Goal: Find specific page/section

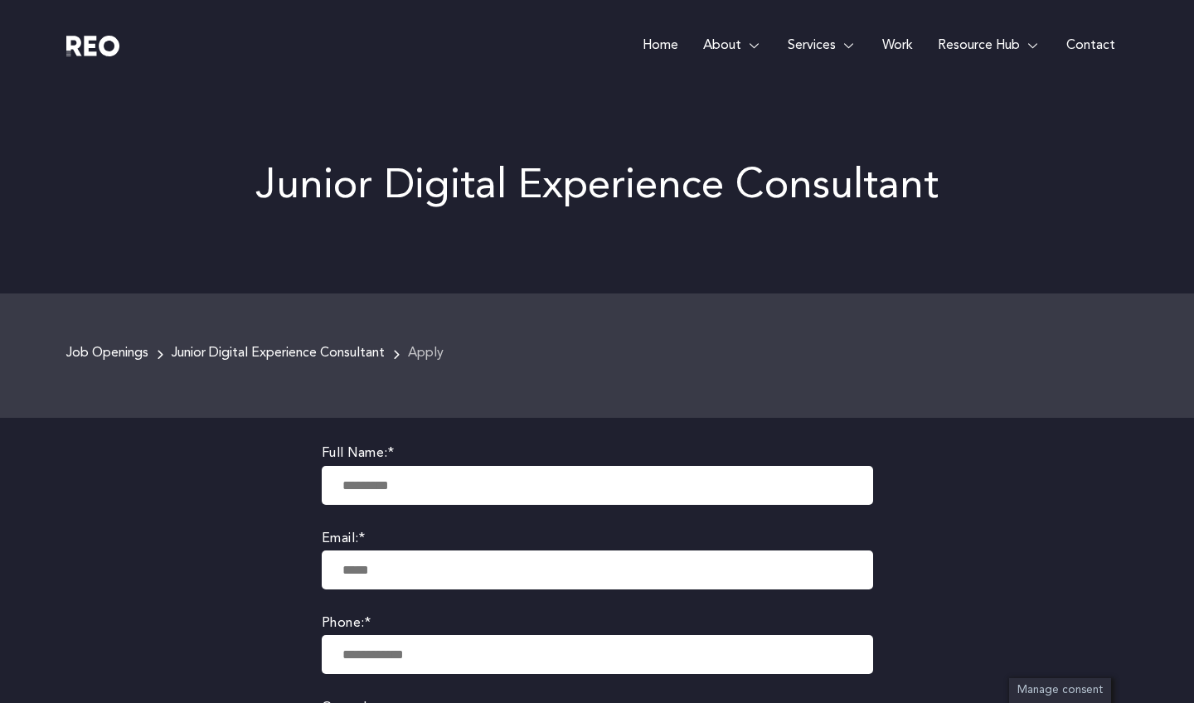
click at [1078, 41] on link "Contact" at bounding box center [1091, 45] width 74 height 91
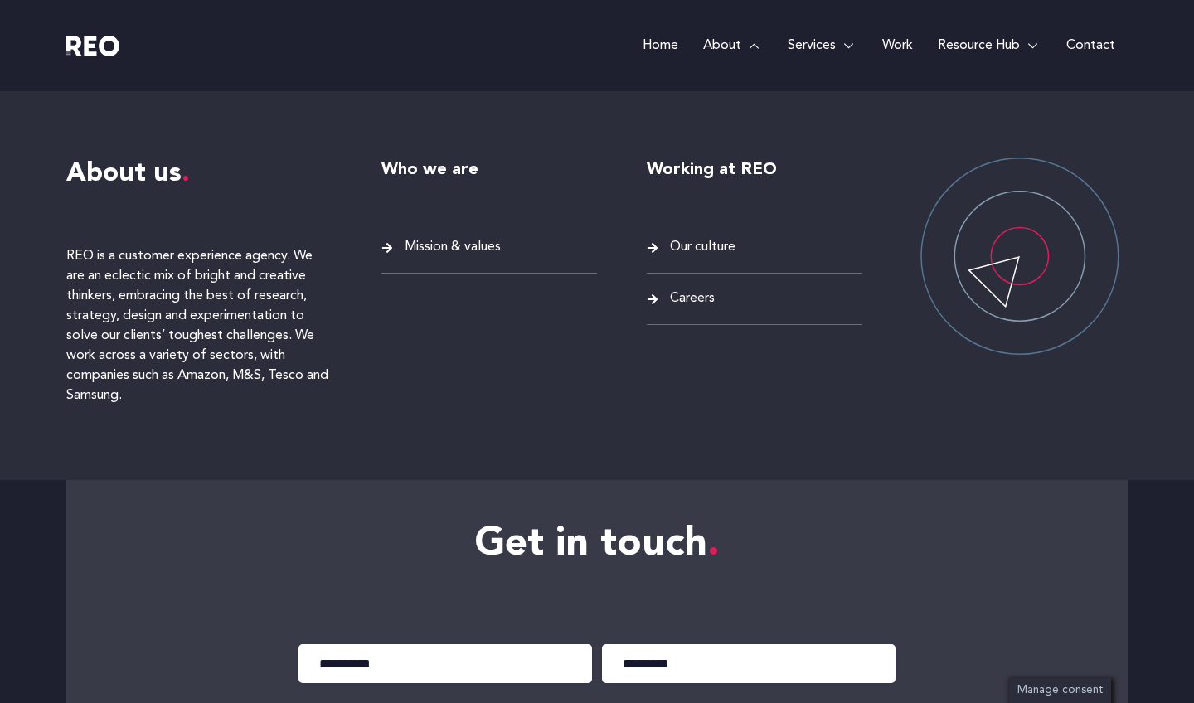
click at [726, 44] on link "About" at bounding box center [733, 45] width 85 height 91
click at [695, 299] on span "Careers" at bounding box center [690, 299] width 49 height 22
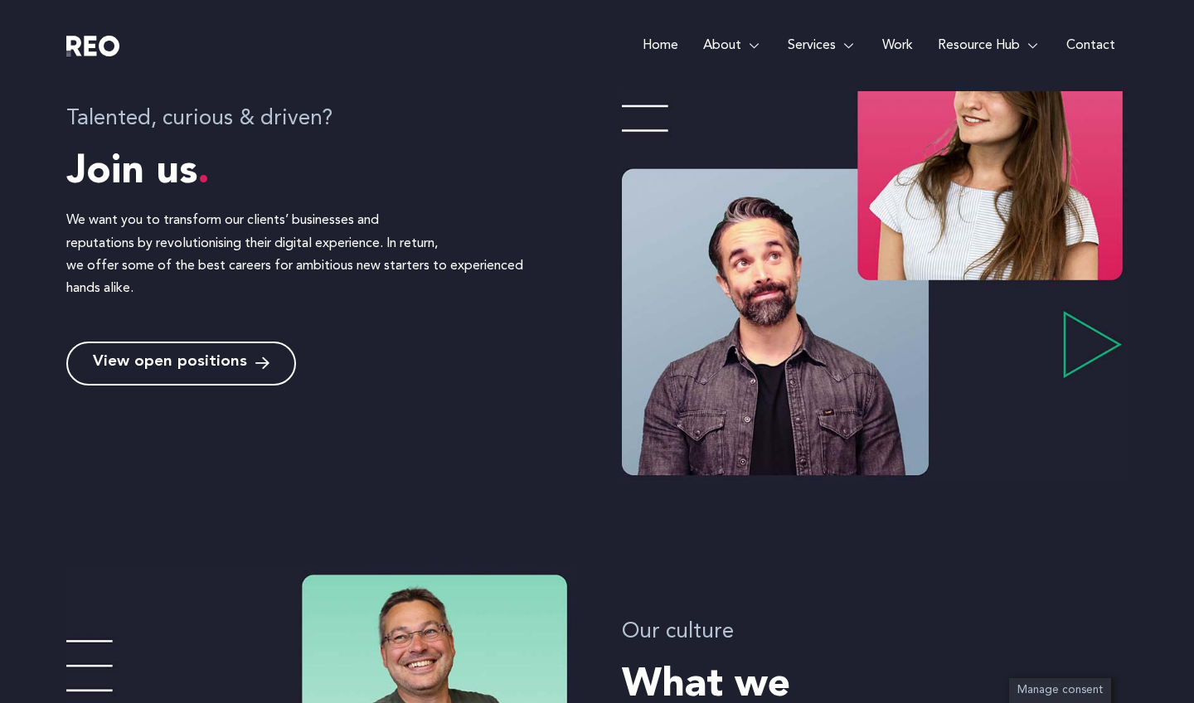
click at [187, 362] on span "View open positions" at bounding box center [170, 364] width 154 height 16
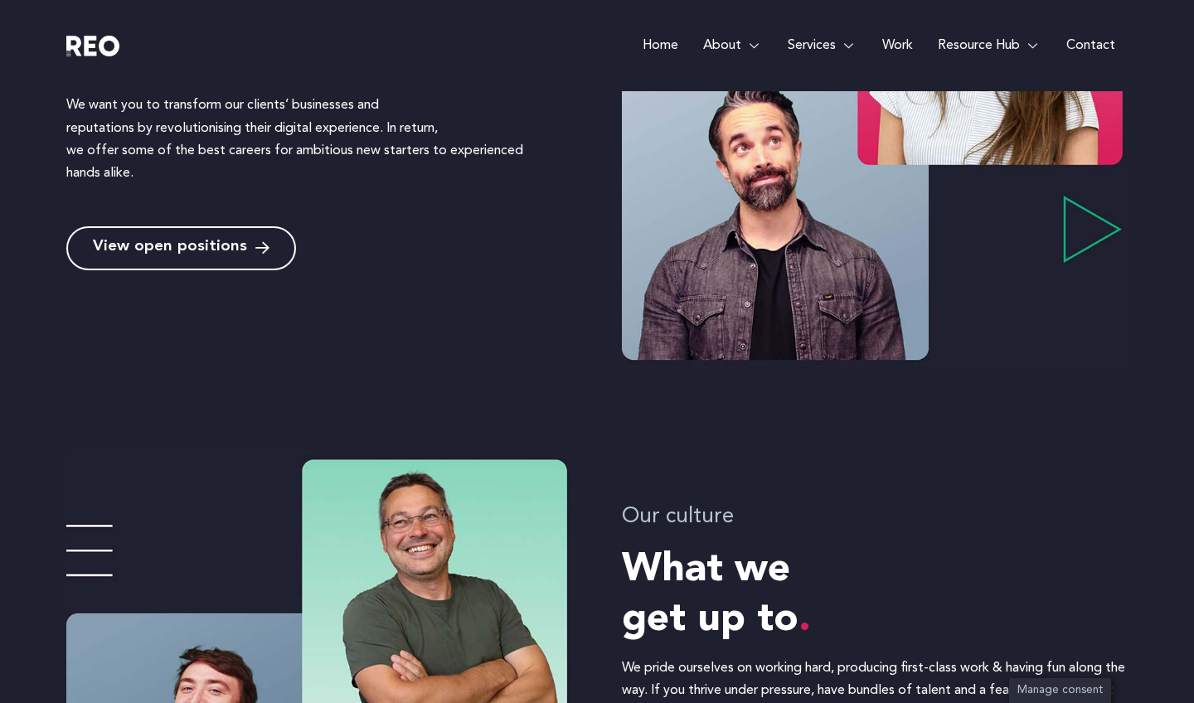
scroll to position [664, 0]
